Goal: Information Seeking & Learning: Understand process/instructions

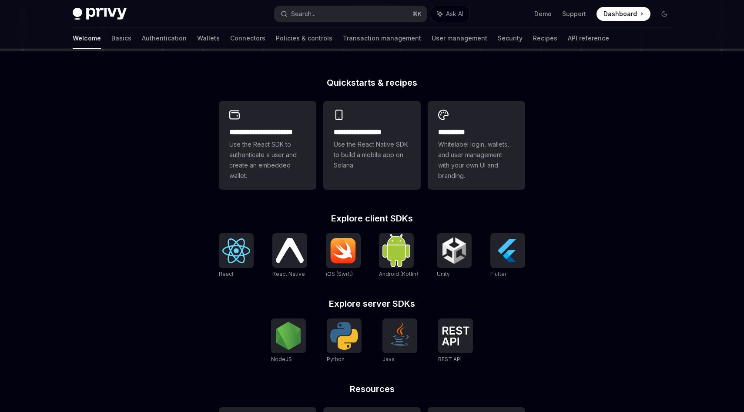
scroll to position [195, 0]
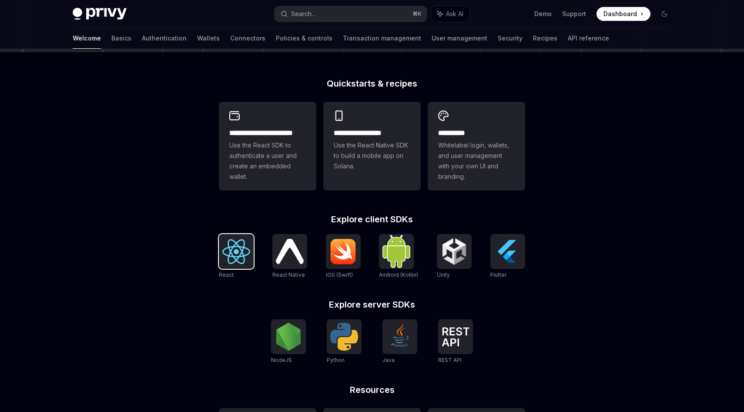
click at [243, 252] on img at bounding box center [236, 251] width 28 height 25
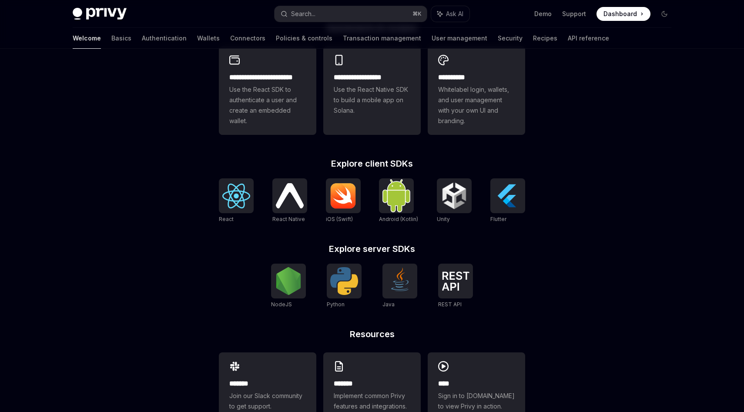
scroll to position [249, 0]
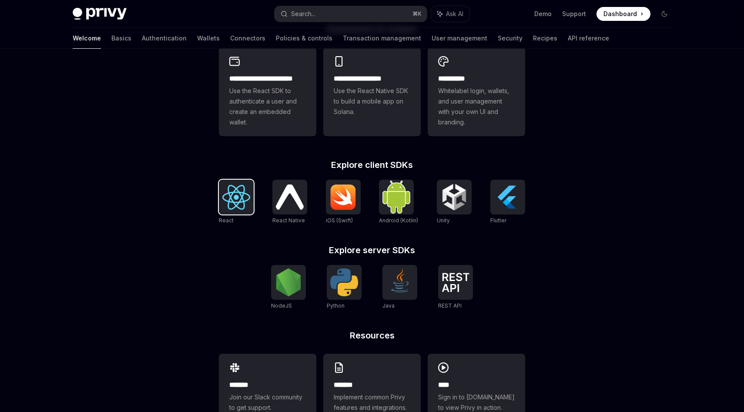
click at [230, 190] on img at bounding box center [236, 197] width 28 height 25
type textarea "*"
click at [278, 274] on img at bounding box center [288, 282] width 28 height 28
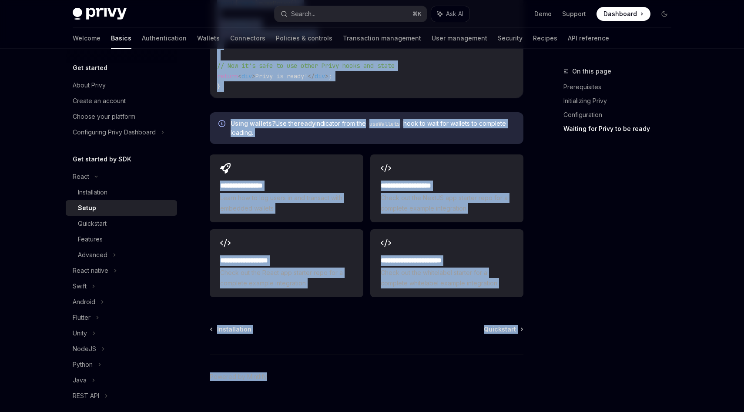
scroll to position [1081, 0]
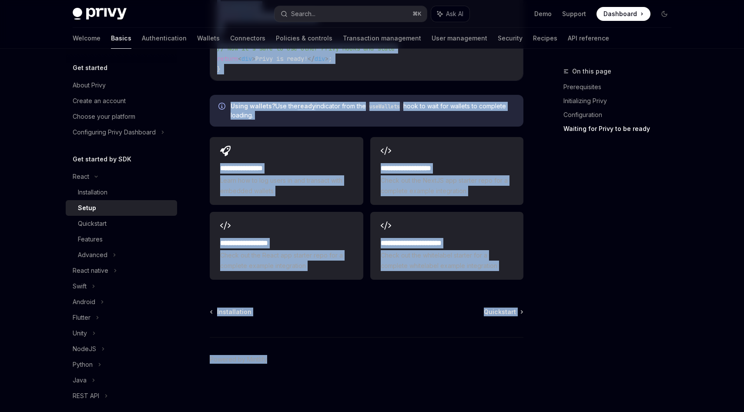
drag, startPoint x: 208, startPoint y: 71, endPoint x: 407, endPoint y: 411, distance: 394.7
copy div "React Setup OpenAI Open in ChatGPT OpenAI Open in ChatGPT ​ Prerequisites Befor…"
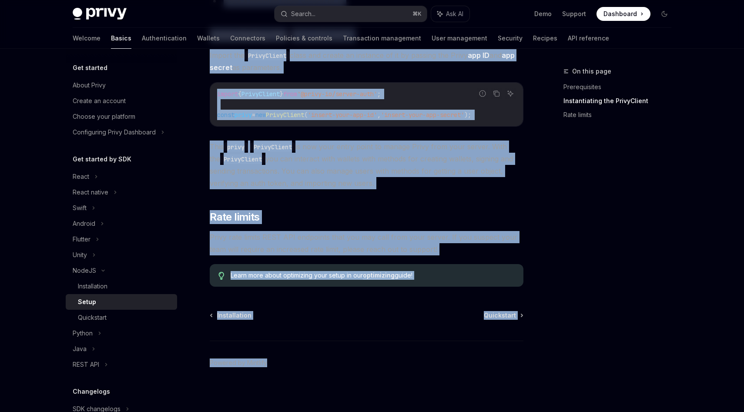
scroll to position [176, 0]
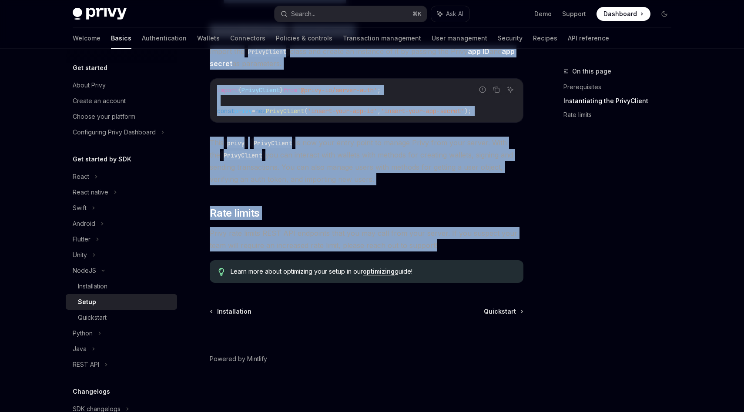
drag, startPoint x: 210, startPoint y: 88, endPoint x: 457, endPoint y: 245, distance: 292.9
click at [457, 245] on div "NodeJS Setup OpenAI Open in ChatGPT OpenAI Open in ChatGPT ​ Prerequisites Befo…" at bounding box center [285, 150] width 480 height 521
copy div "Setup OpenAI Open in ChatGPT OpenAI Open in ChatGPT ​ Prerequisites Before you …"
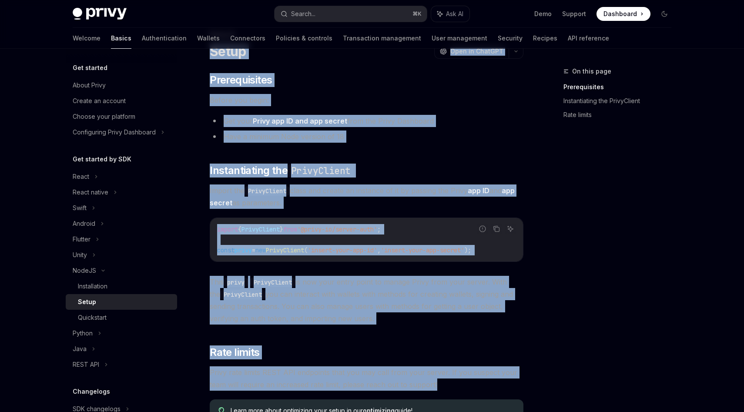
scroll to position [0, 0]
